Goal: Task Accomplishment & Management: Complete application form

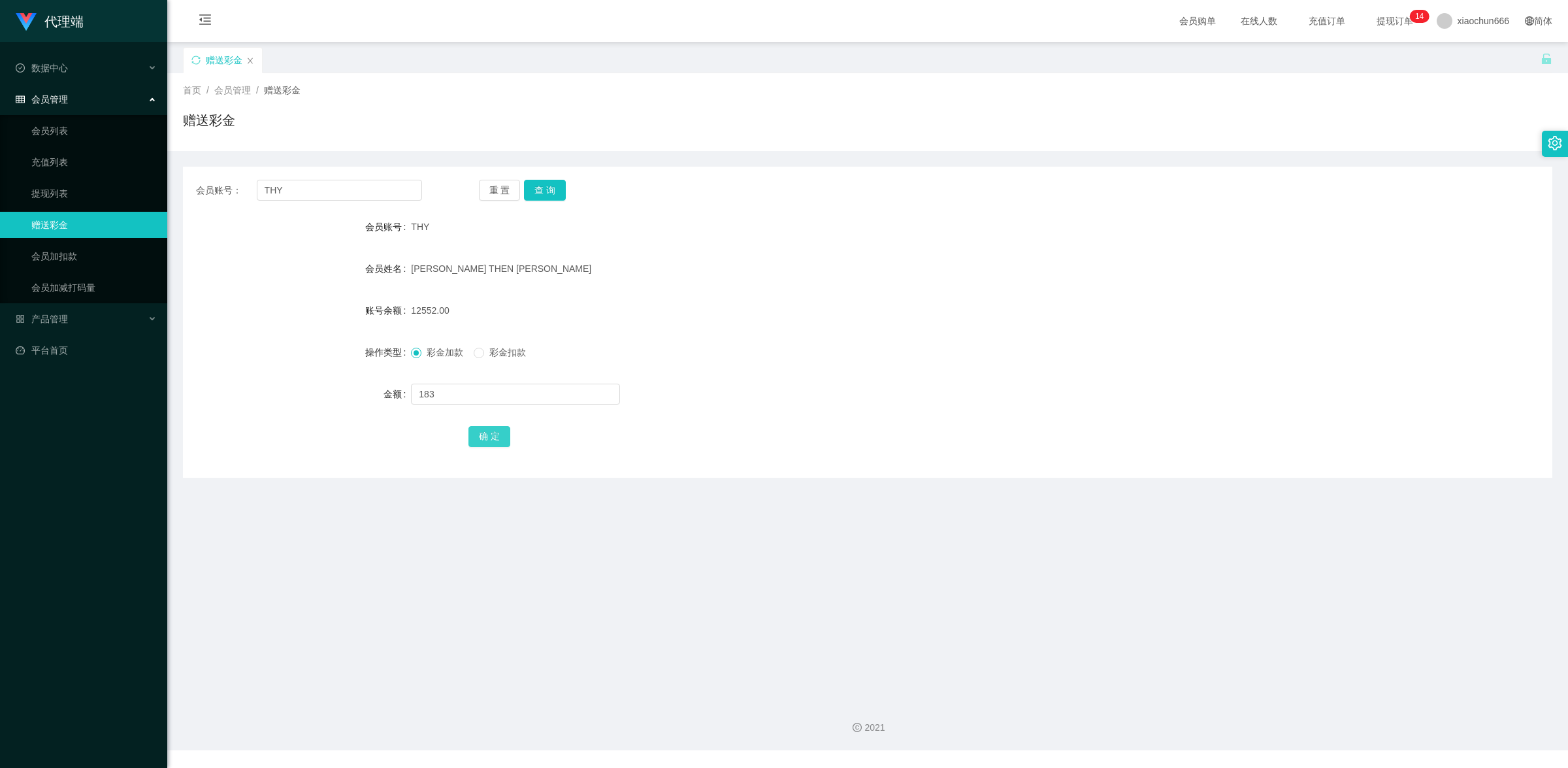
type input "183"
click at [495, 431] on button "确 定" at bounding box center [489, 437] width 42 height 21
click at [312, 189] on input "THY" at bounding box center [339, 190] width 165 height 21
click at [312, 188] on input "THY" at bounding box center [339, 190] width 165 height 21
paste input "3028178246"
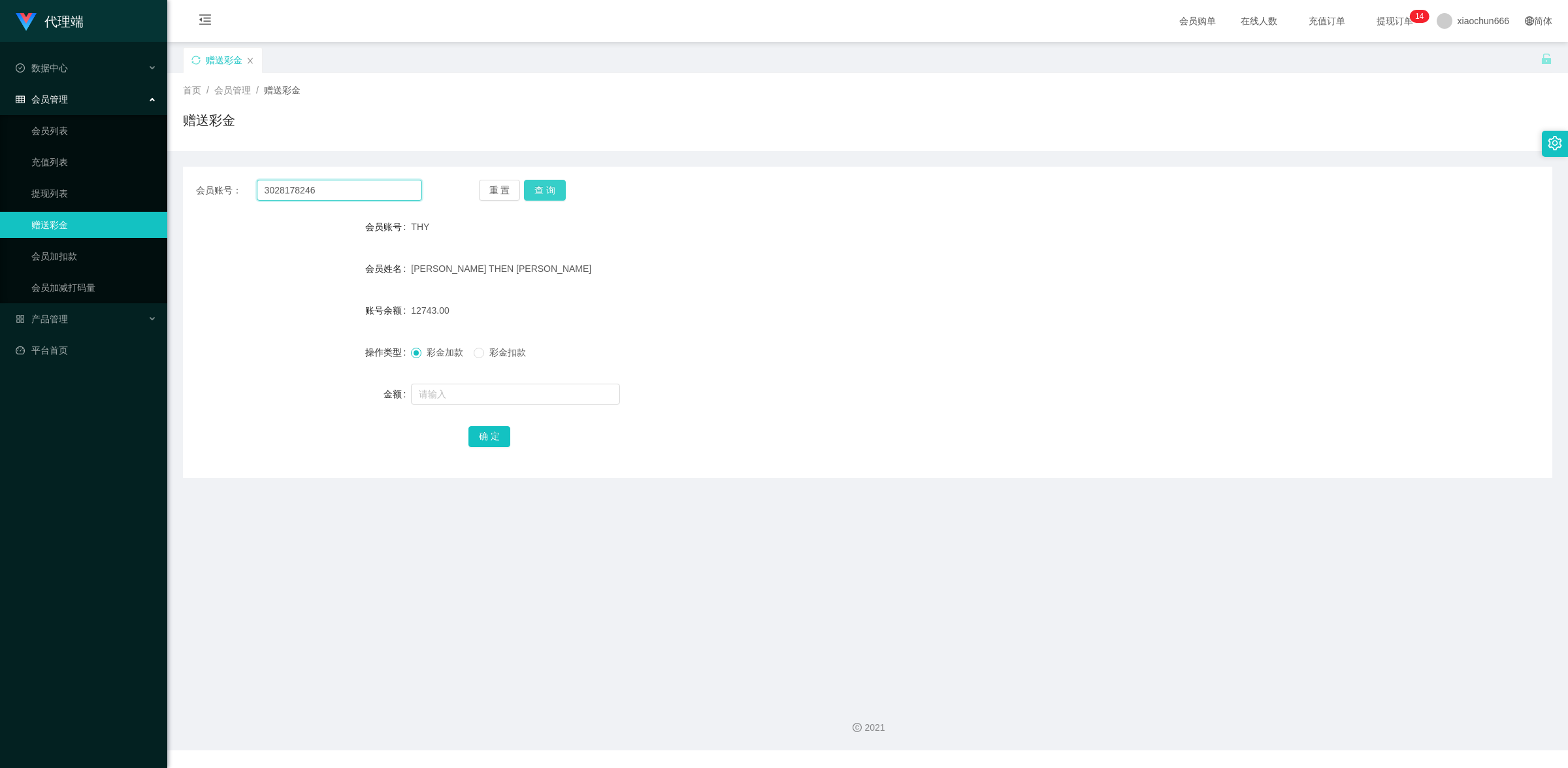
type input "3028178246"
click at [528, 189] on button "查 询" at bounding box center [544, 190] width 42 height 21
click at [514, 397] on input "text" at bounding box center [515, 394] width 209 height 21
type input "23"
click at [501, 439] on button "确 定" at bounding box center [489, 437] width 42 height 21
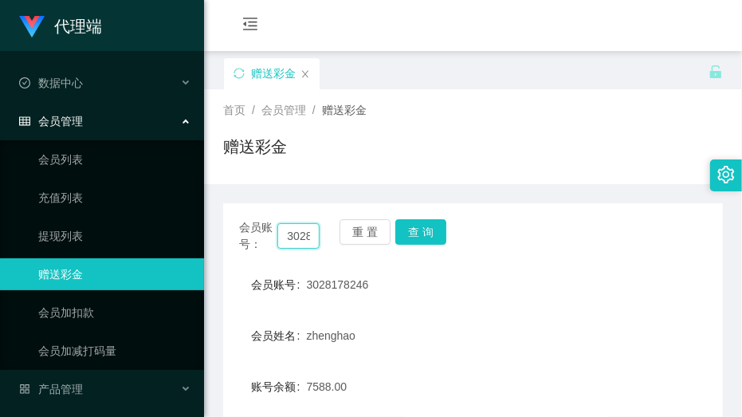
click at [305, 230] on input "3028178246" at bounding box center [298, 236] width 42 height 26
paste input "THY"
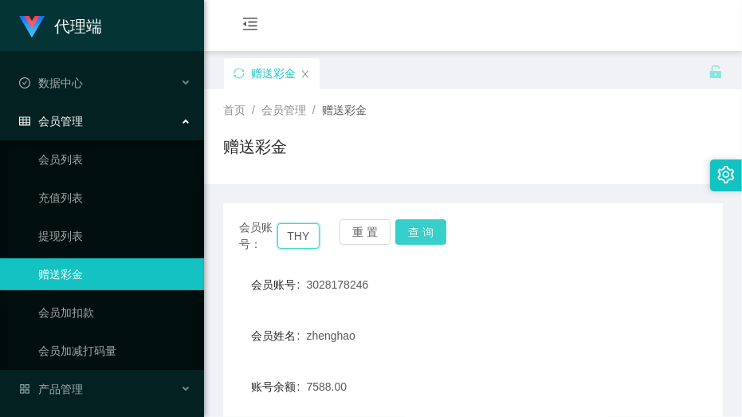
type input "THY"
click at [427, 230] on button "查 询" at bounding box center [420, 232] width 51 height 26
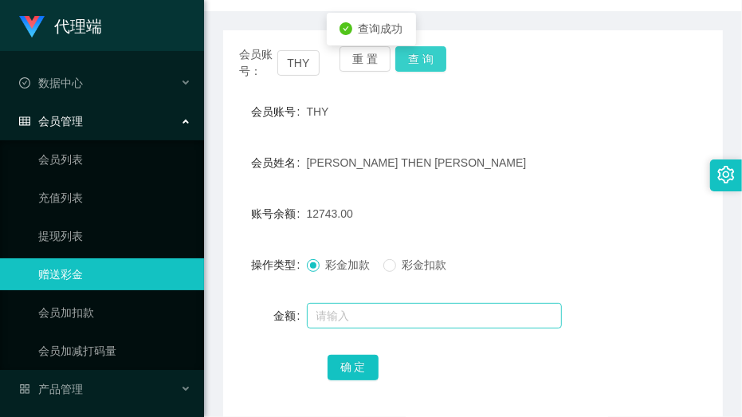
scroll to position [199, 0]
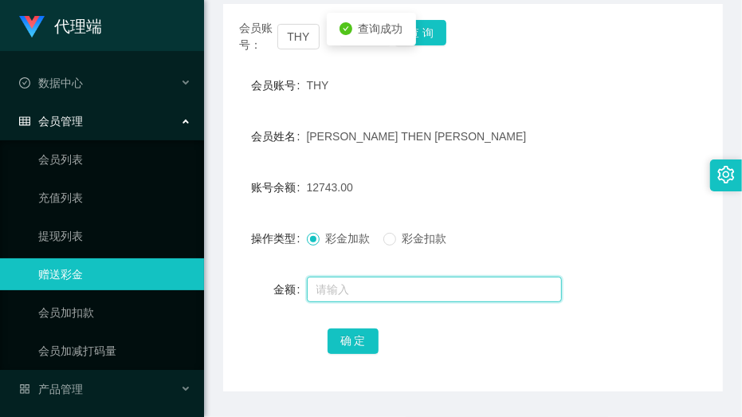
click at [397, 285] on input "text" at bounding box center [434, 290] width 255 height 26
type input "15"
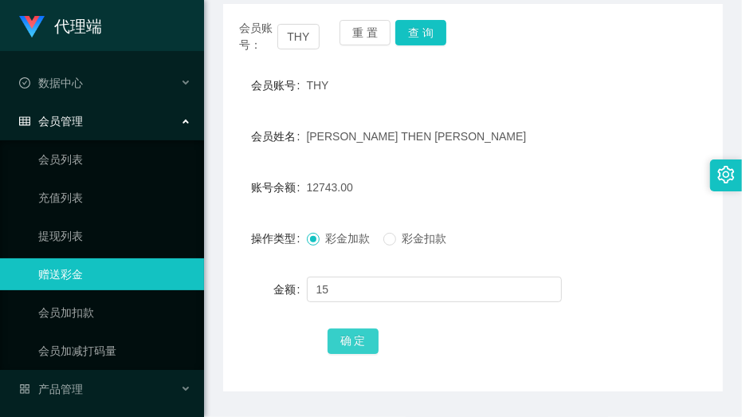
drag, startPoint x: 352, startPoint y: 339, endPoint x: 401, endPoint y: 328, distance: 50.7
click at [352, 339] on button "确 定" at bounding box center [353, 342] width 51 height 26
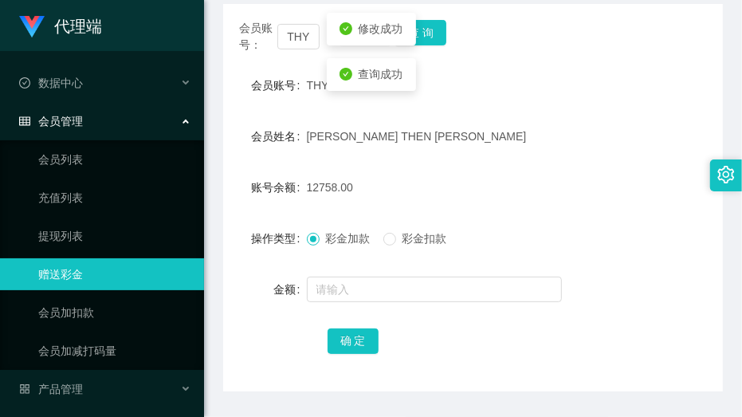
click at [560, 97] on div "THY" at bounding box center [453, 85] width 292 height 32
click at [478, 106] on form "会员账号 THY 会员姓名 [PERSON_NAME] THEN [PERSON_NAME] 账号余额 12758.00 操作类型 彩金加款 彩金扣款 金额 …" at bounding box center [473, 212] width 500 height 287
click at [467, 130] on div "[PERSON_NAME] THEN [PERSON_NAME]" at bounding box center [453, 136] width 292 height 32
click at [332, 138] on span "[PERSON_NAME] THEN [PERSON_NAME]" at bounding box center [417, 136] width 220 height 13
click at [562, 120] on div "[PERSON_NAME] THEN [PERSON_NAME]" at bounding box center [453, 136] width 292 height 32
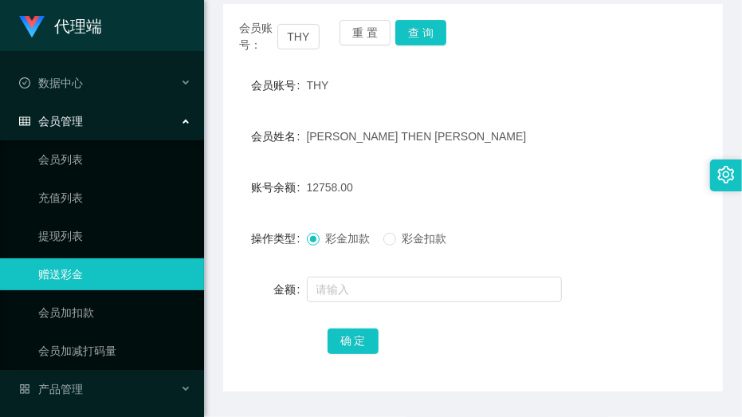
scroll to position [299, 0]
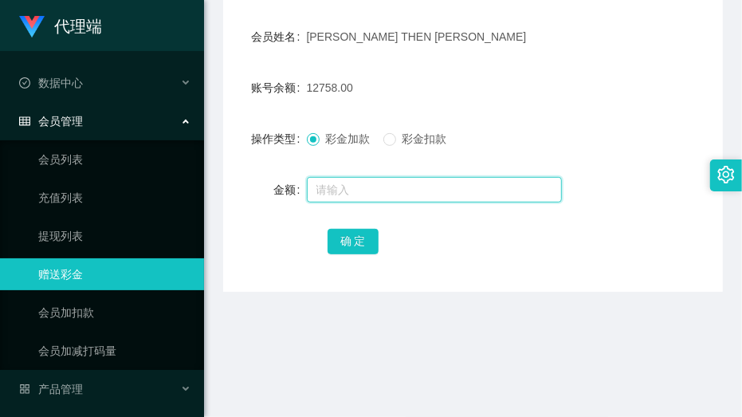
click at [443, 187] on input "text" at bounding box center [434, 190] width 255 height 26
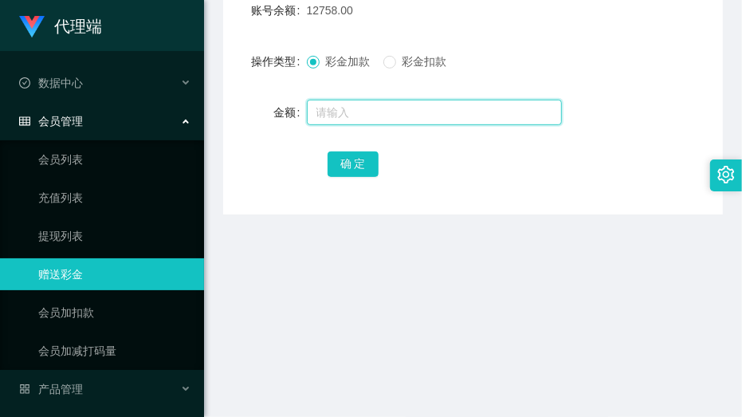
scroll to position [399, 0]
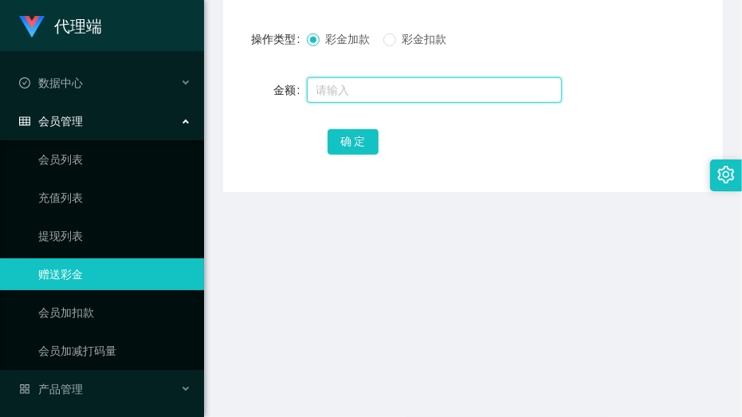
click at [453, 84] on input "text" at bounding box center [434, 90] width 255 height 26
type input "5"
type input "8"
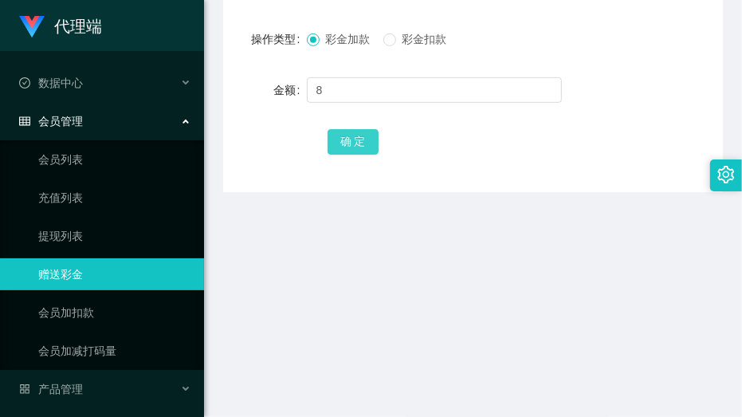
drag, startPoint x: 363, startPoint y: 137, endPoint x: 423, endPoint y: 120, distance: 62.1
click at [363, 137] on button "确 定" at bounding box center [353, 142] width 51 height 26
click at [644, 109] on form "会员账号 THY 会员姓名 [PERSON_NAME] THEN [PERSON_NAME] 账号余额 12766.00 操作类型 彩金加款 彩金扣款 金额 …" at bounding box center [473, 13] width 500 height 287
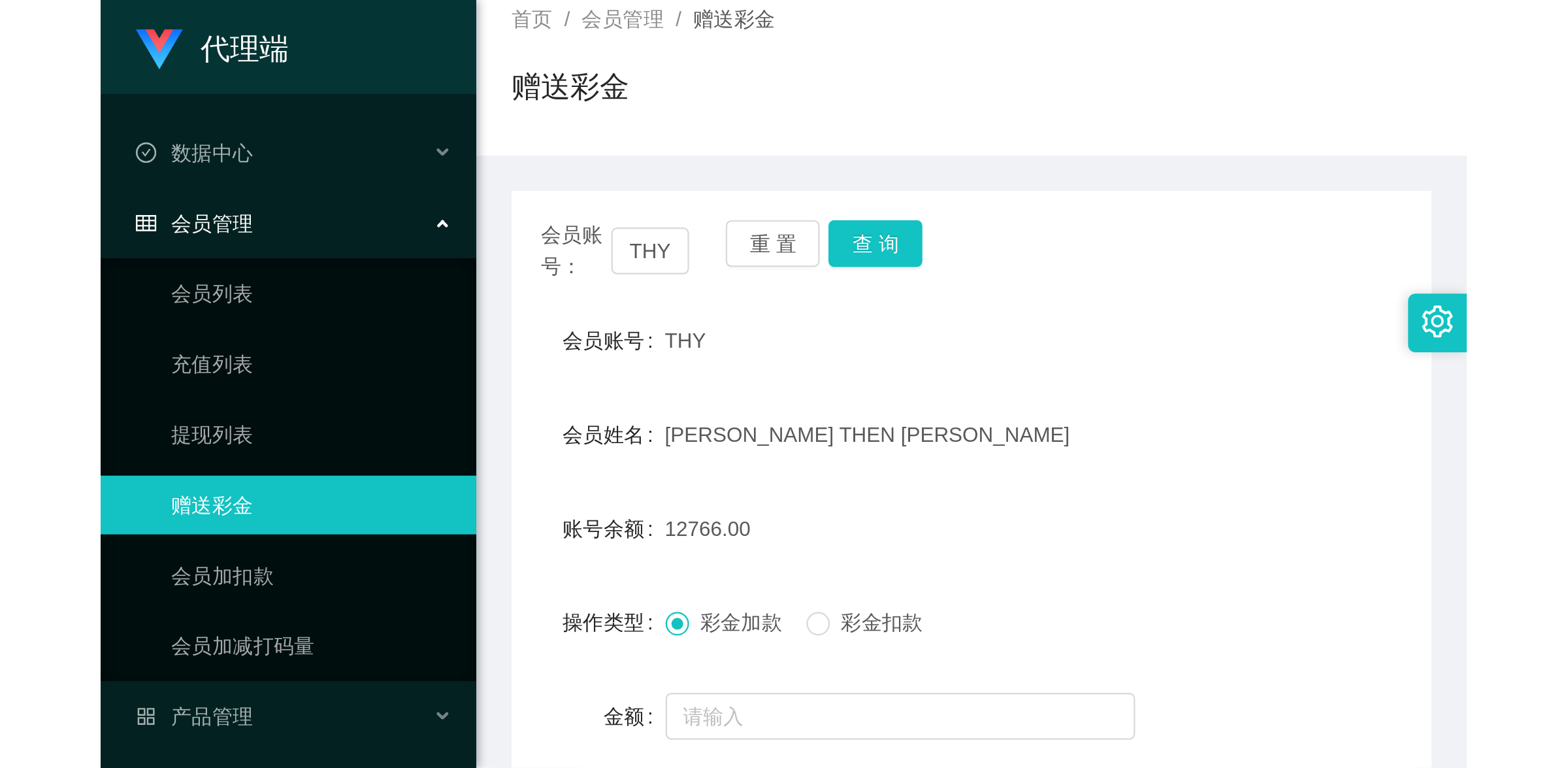
scroll to position [163, 0]
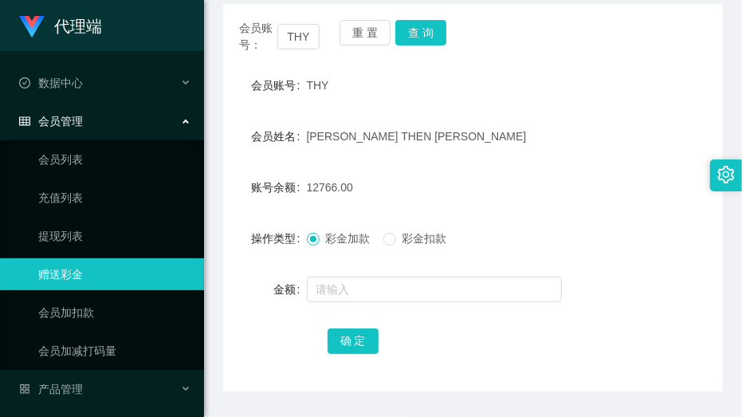
click at [555, 164] on form "会员账号 THY 会员姓名 [PERSON_NAME] THEN [PERSON_NAME] 账号余额 12766.00 操作类型 彩金加款 彩金扣款 金额 …" at bounding box center [473, 212] width 500 height 287
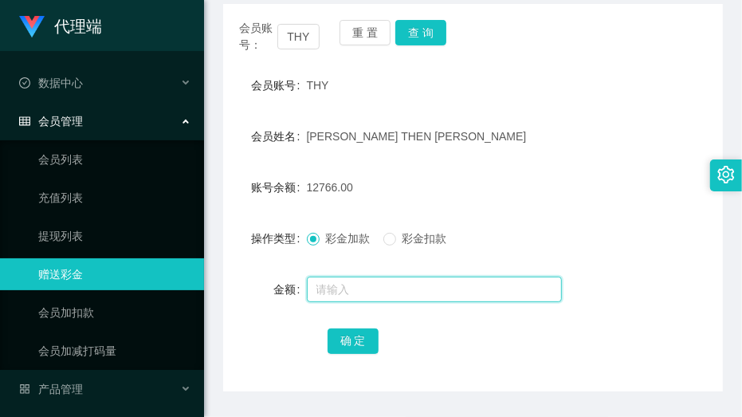
click at [517, 292] on input "text" at bounding box center [434, 290] width 255 height 26
type input "8"
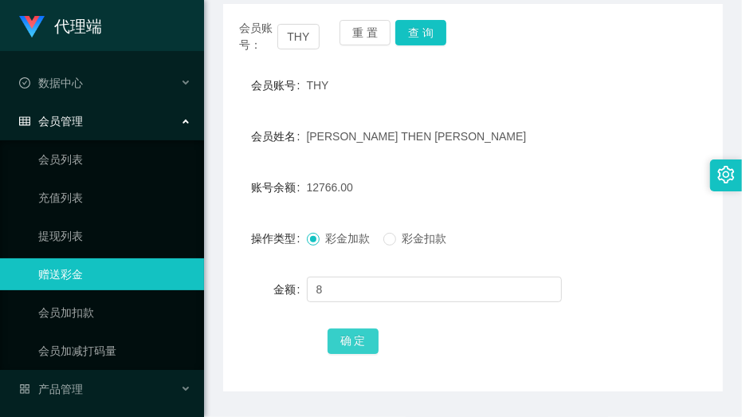
drag, startPoint x: 337, startPoint y: 335, endPoint x: 353, endPoint y: 332, distance: 16.1
click at [337, 335] on button "确 定" at bounding box center [353, 342] width 51 height 26
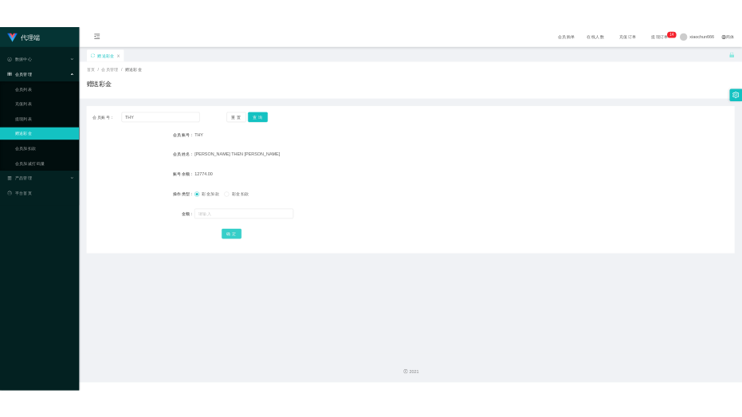
scroll to position [0, 0]
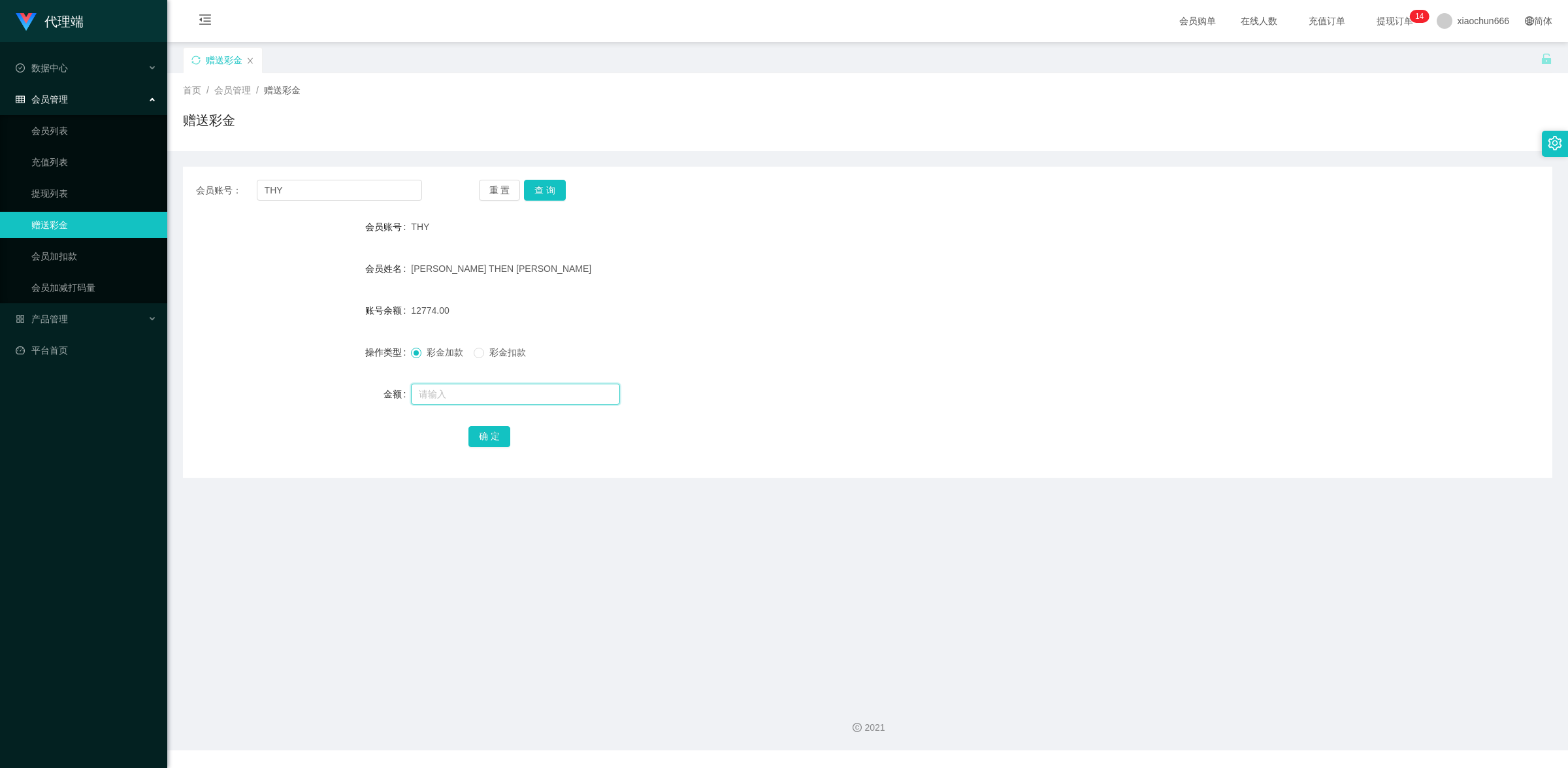
click at [469, 397] on input "text" at bounding box center [515, 394] width 209 height 21
type input "8"
drag, startPoint x: 501, startPoint y: 434, endPoint x: 732, endPoint y: 385, distance: 236.1
click at [501, 434] on button "确 定" at bounding box center [489, 437] width 42 height 21
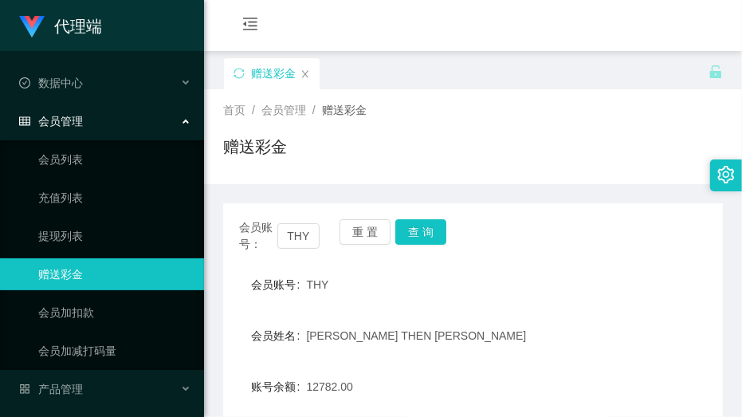
click at [497, 308] on form "会员账号 THY 会员姓名 [PERSON_NAME] THEN [PERSON_NAME] 账号余额 12782.00 操作类型 彩金加款 彩金扣款 金额 …" at bounding box center [473, 412] width 500 height 287
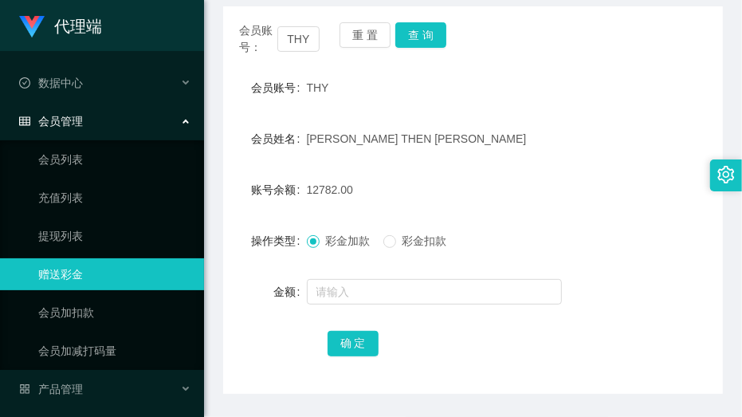
scroll to position [199, 0]
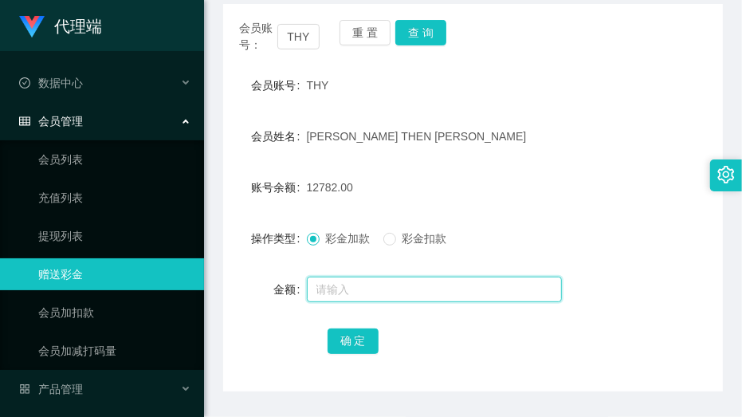
click at [431, 292] on input "text" at bounding box center [434, 290] width 255 height 26
type input "8"
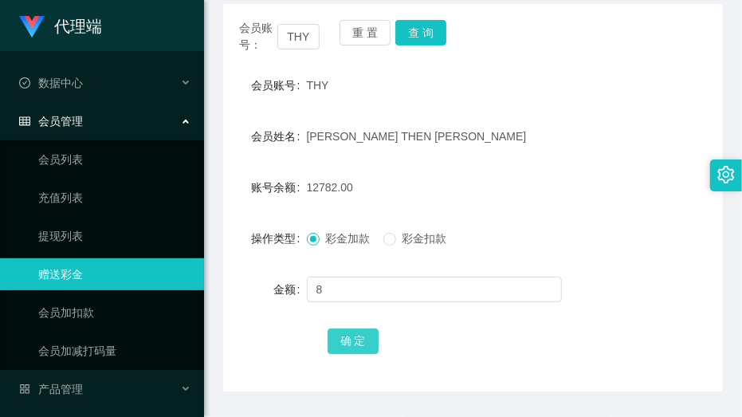
drag, startPoint x: 360, startPoint y: 339, endPoint x: 512, endPoint y: 260, distance: 171.5
click at [360, 339] on button "确 定" at bounding box center [353, 342] width 51 height 26
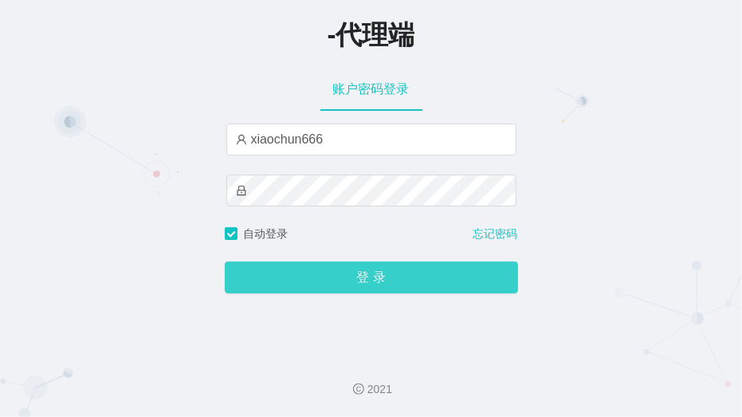
click at [429, 285] on button "登 录" at bounding box center [371, 278] width 293 height 32
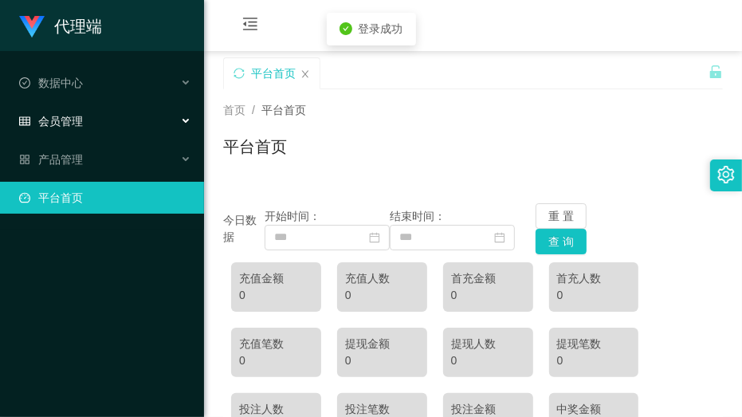
drag, startPoint x: 69, startPoint y: 124, endPoint x: 106, endPoint y: 132, distance: 37.7
click at [72, 124] on span "会员管理" at bounding box center [51, 121] width 64 height 13
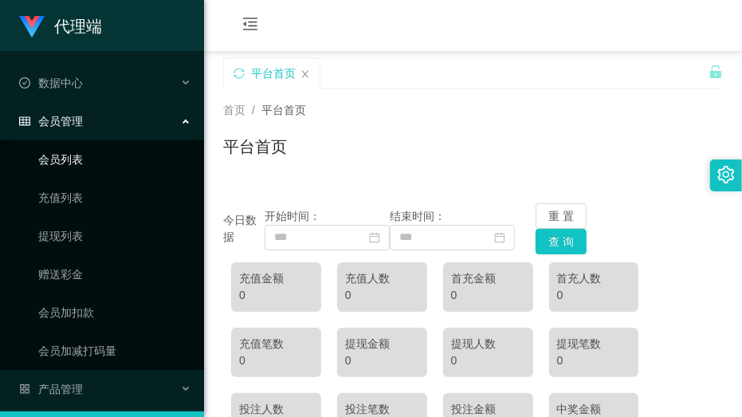
click at [105, 162] on link "会员列表" at bounding box center [114, 160] width 153 height 32
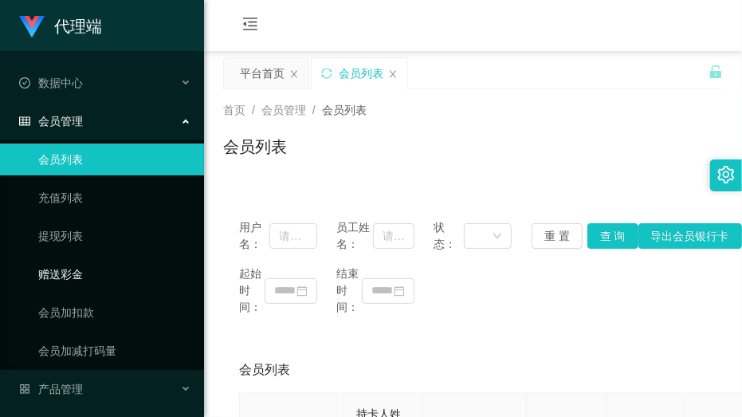
click at [93, 277] on link "赠送彩金" at bounding box center [114, 274] width 153 height 32
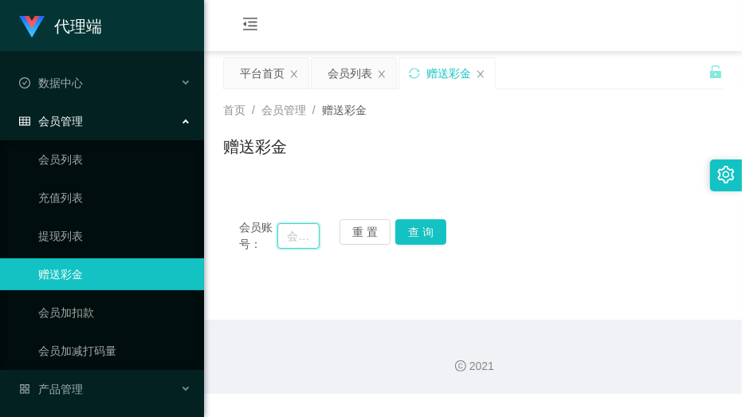
click at [315, 232] on input "text" at bounding box center [298, 236] width 42 height 26
paste input "THY"
type input "THY"
click at [439, 231] on button "查 询" at bounding box center [420, 232] width 51 height 26
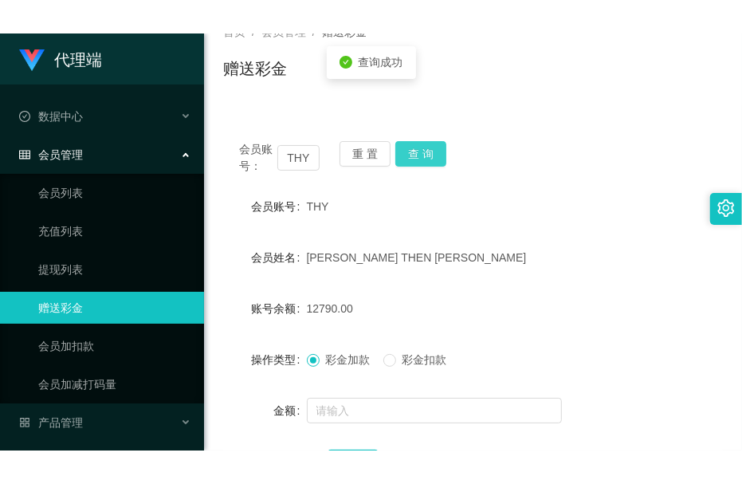
scroll to position [247, 0]
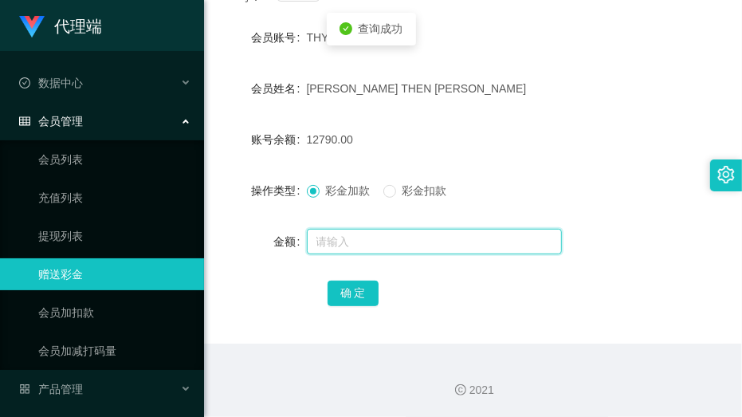
click at [415, 248] on input "text" at bounding box center [434, 242] width 255 height 26
type input "8"
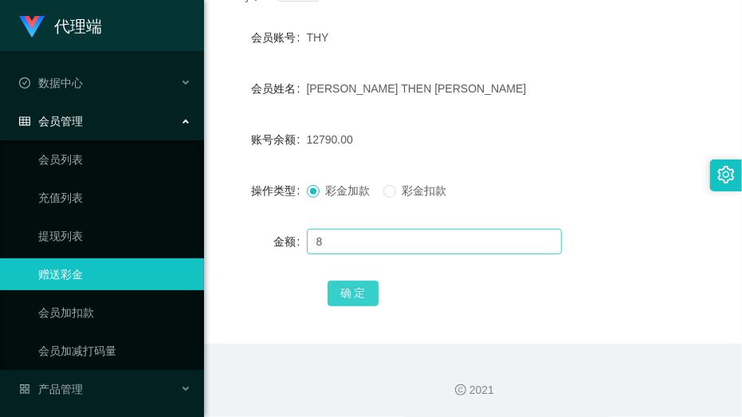
drag, startPoint x: 339, startPoint y: 296, endPoint x: 399, endPoint y: 244, distance: 79.7
click at [339, 296] on button "确 定" at bounding box center [353, 294] width 51 height 26
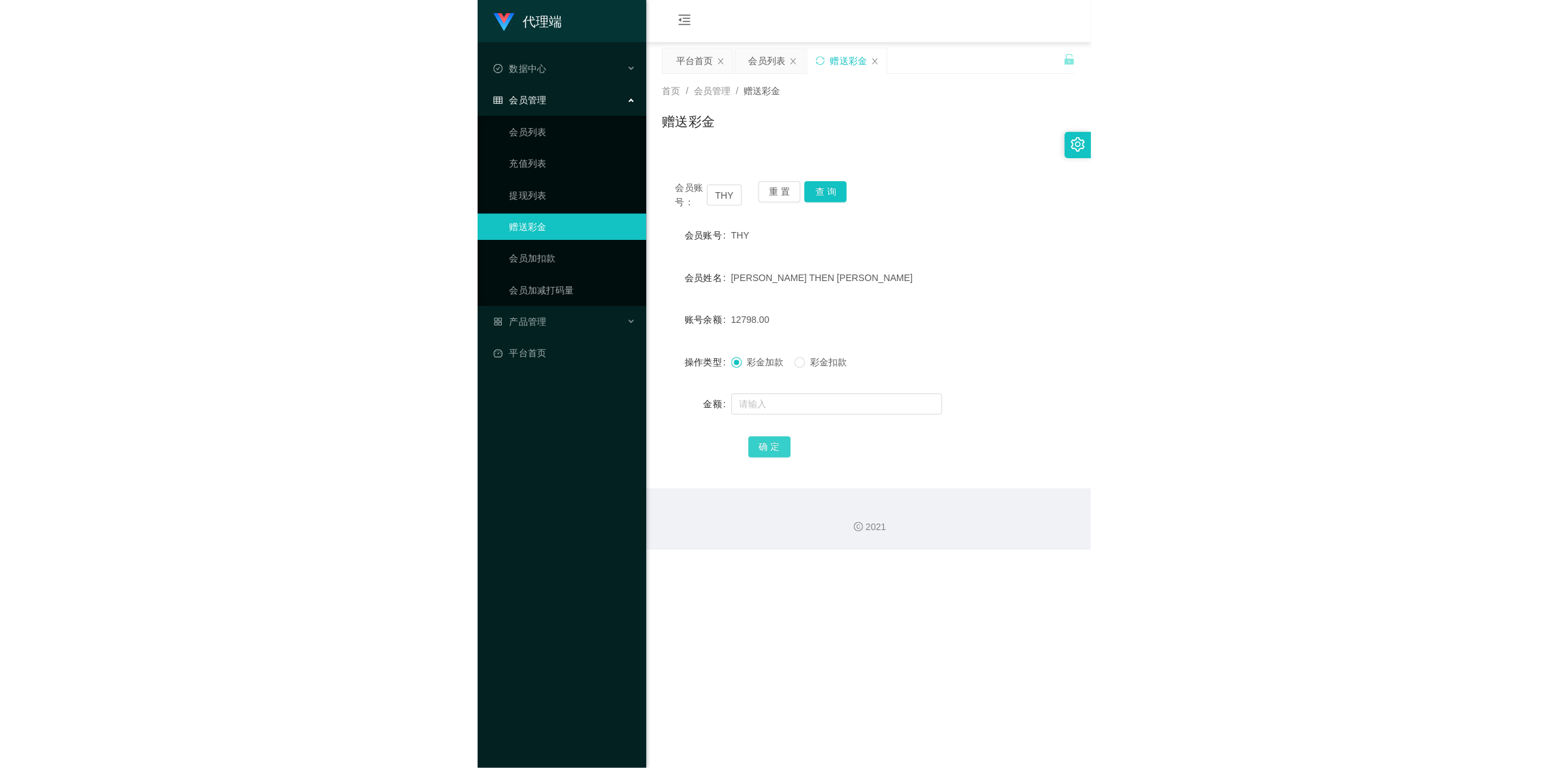
scroll to position [0, 0]
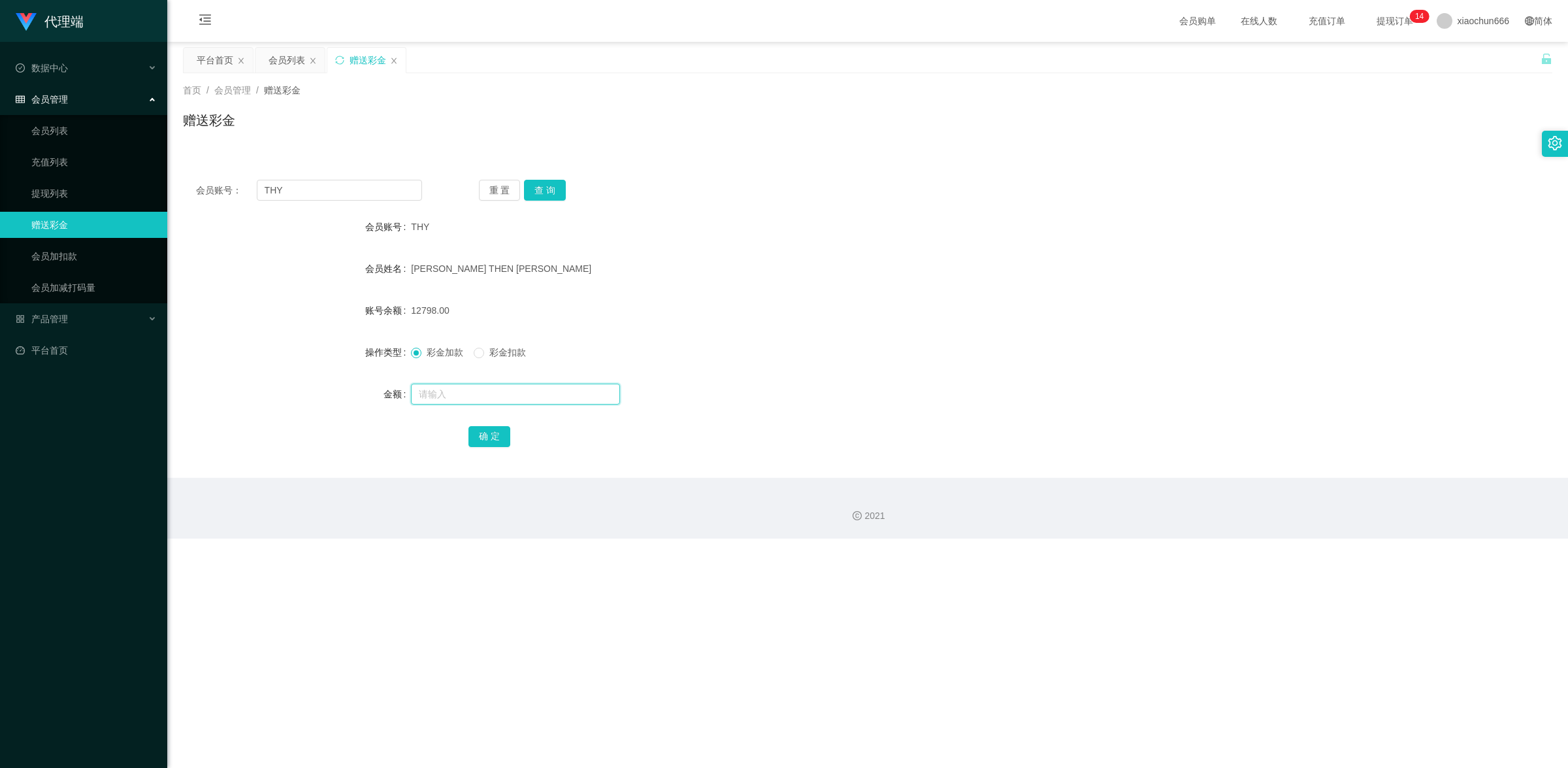
click at [465, 341] on input "text" at bounding box center [515, 394] width 209 height 21
type input "8"
click at [478, 341] on button "确 定" at bounding box center [489, 437] width 42 height 21
click at [442, 341] on input "text" at bounding box center [515, 394] width 209 height 21
type input "8"
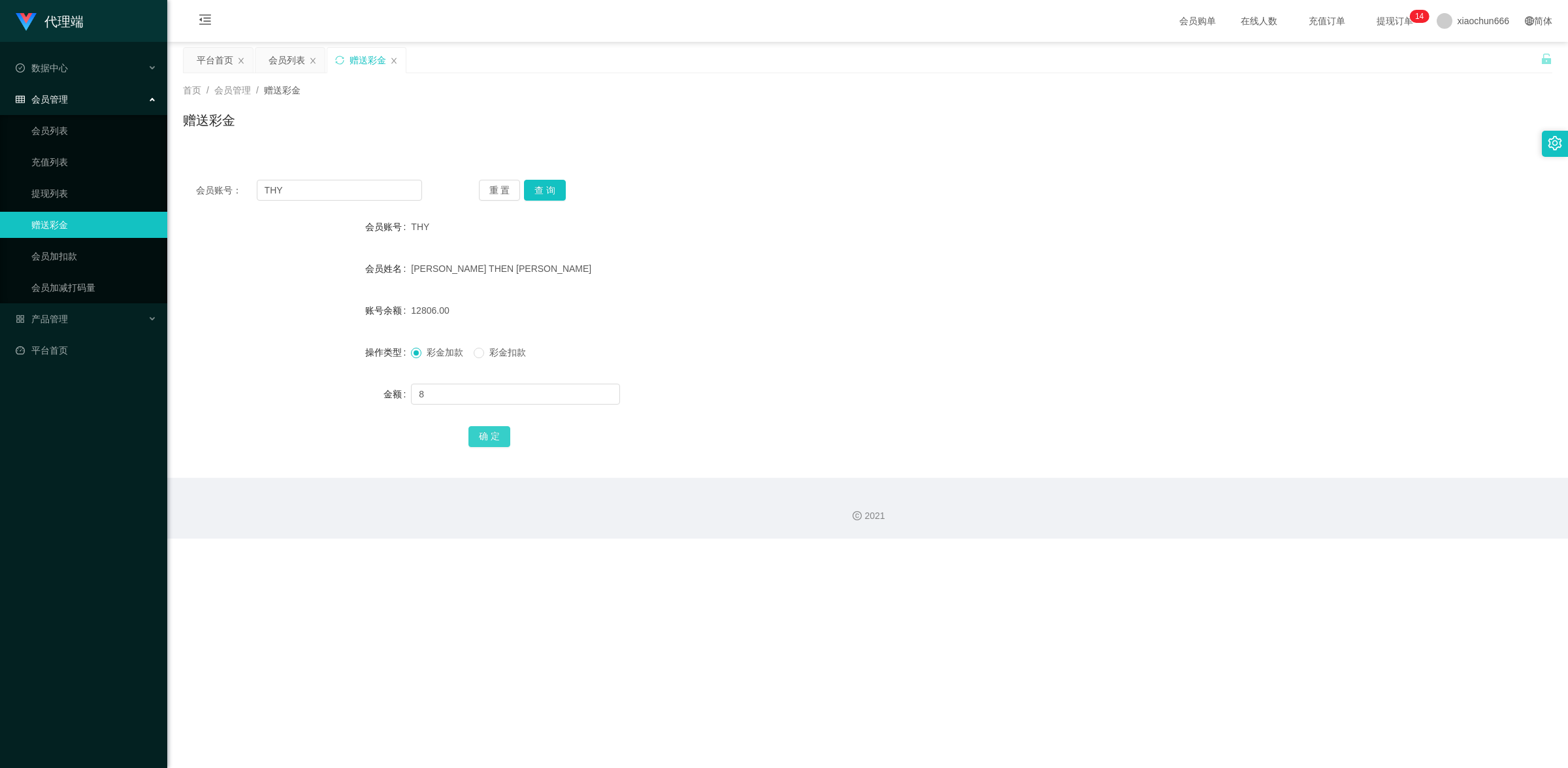
drag, startPoint x: 492, startPoint y: 435, endPoint x: 1106, endPoint y: 189, distance: 661.4
click at [492, 341] on button "确 定" at bounding box center [489, 437] width 42 height 21
click at [608, 98] on div "首页 / 会员管理 / 赠送彩金 / 赠送彩金" at bounding box center [867, 111] width 1369 height 57
click at [460, 341] on input "text" at bounding box center [515, 394] width 209 height 21
type input "8"
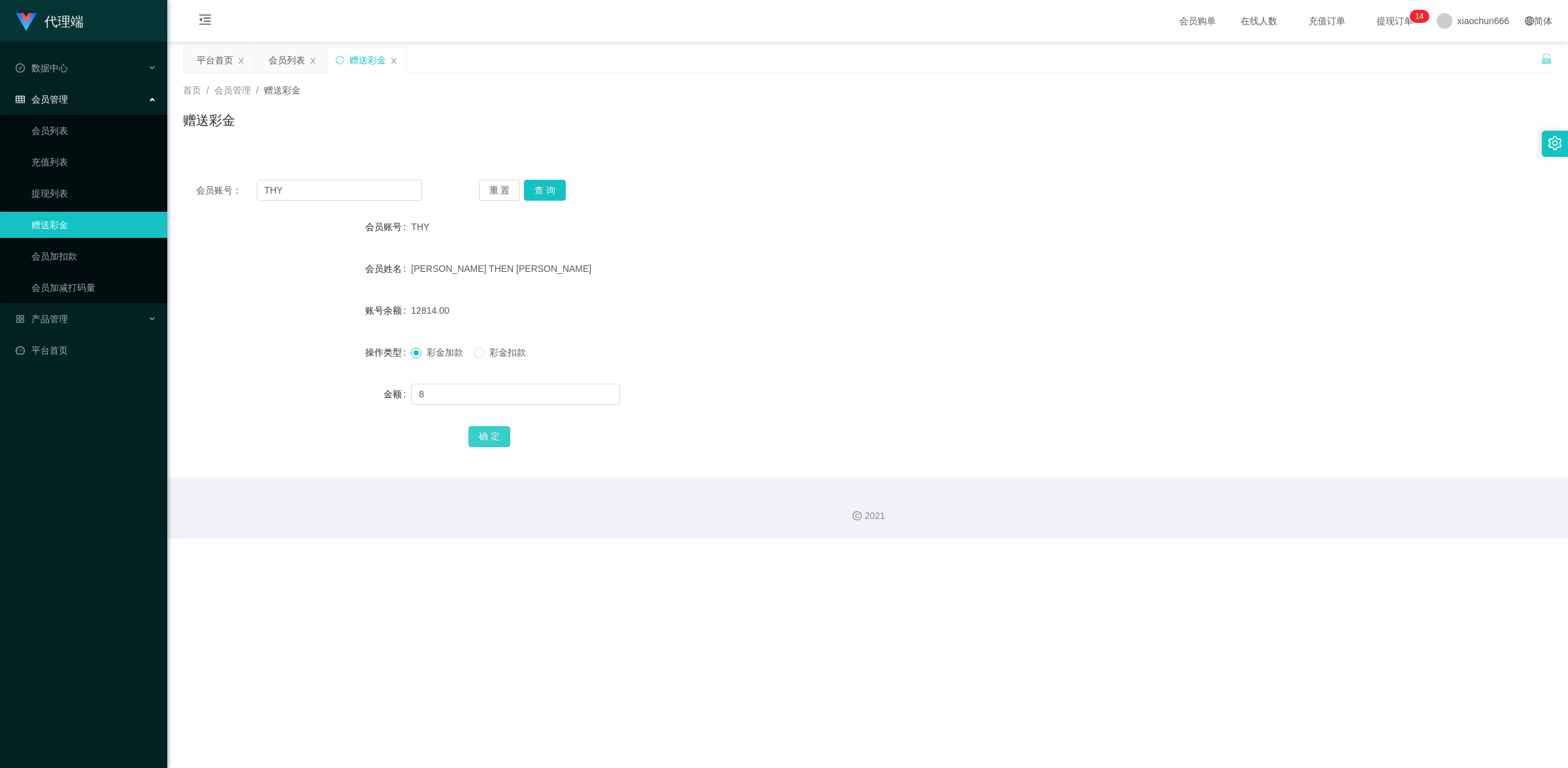
drag, startPoint x: 472, startPoint y: 427, endPoint x: 1043, endPoint y: 273, distance: 591.4
click at [478, 341] on button "确 定" at bounding box center [489, 437] width 42 height 21
click at [475, 341] on input "text" at bounding box center [515, 394] width 209 height 21
type input "8"
click at [482, 341] on button "确 定" at bounding box center [489, 437] width 42 height 21
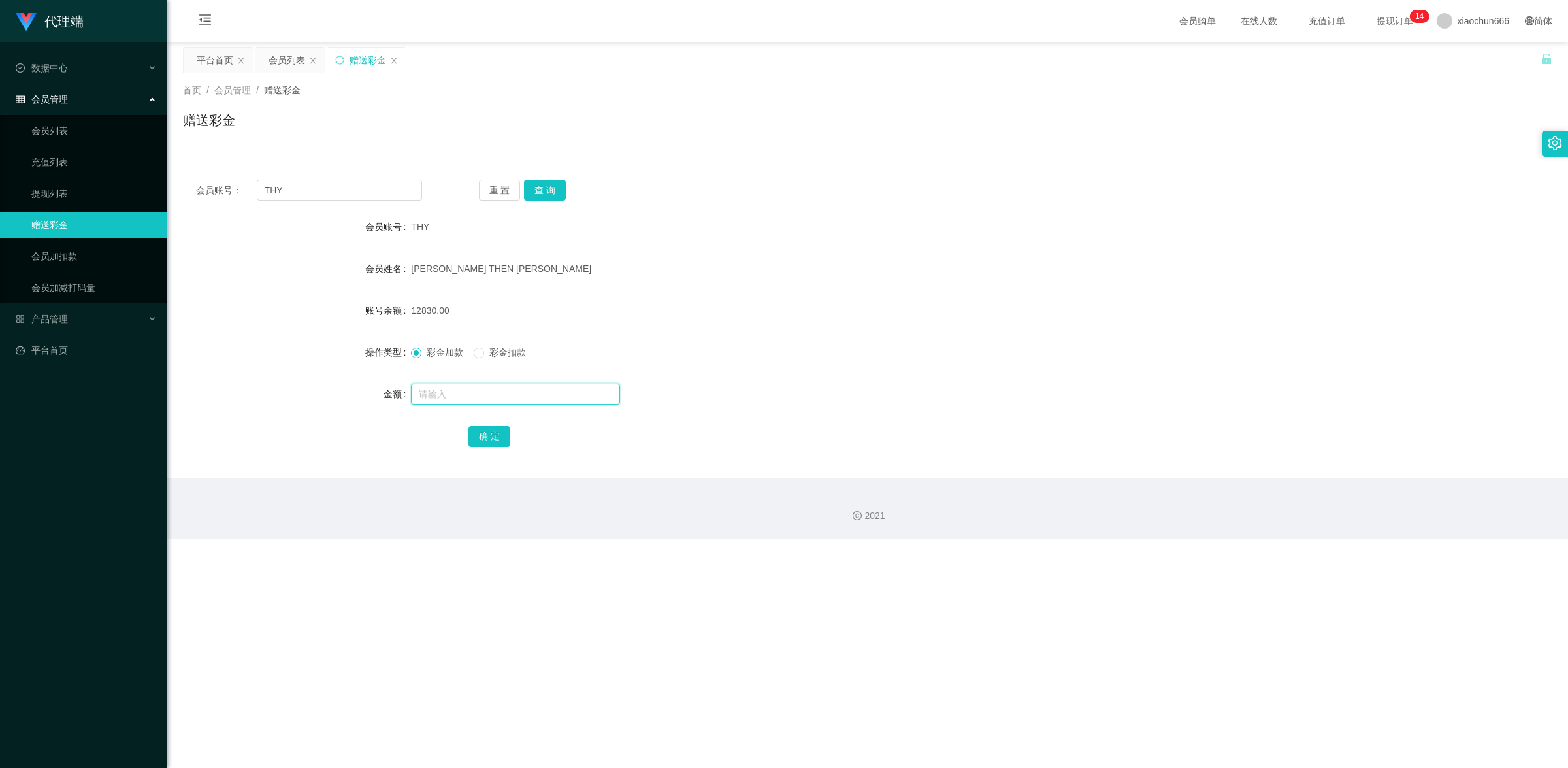
click at [520, 341] on input "text" at bounding box center [515, 394] width 209 height 21
type input "8"
click at [492, 341] on button "确 定" at bounding box center [489, 437] width 42 height 21
